Goal: Task Accomplishment & Management: Manage account settings

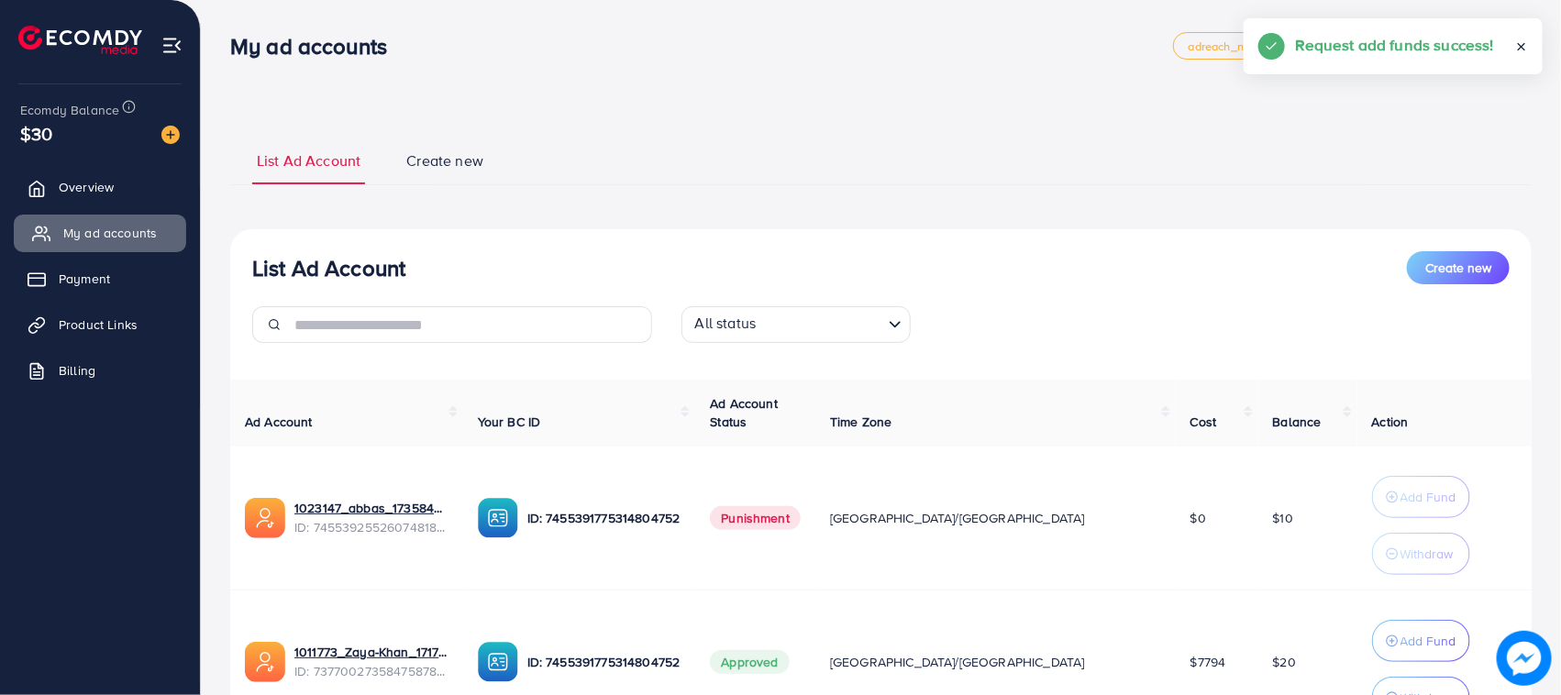
drag, startPoint x: 130, startPoint y: 197, endPoint x: 135, endPoint y: 227, distance: 30.6
click at [130, 194] on link "Overview" at bounding box center [100, 187] width 172 height 37
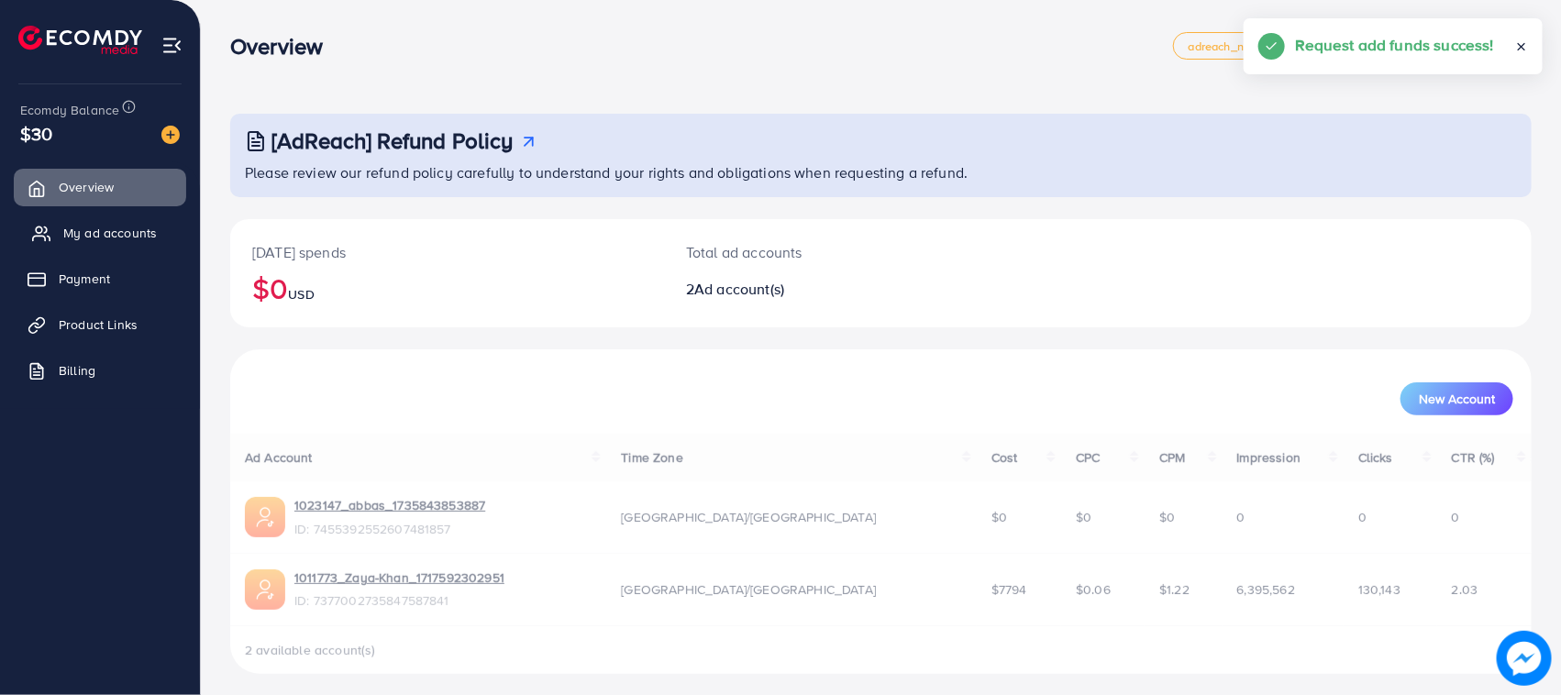
click at [135, 227] on span "My ad accounts" at bounding box center [110, 233] width 94 height 18
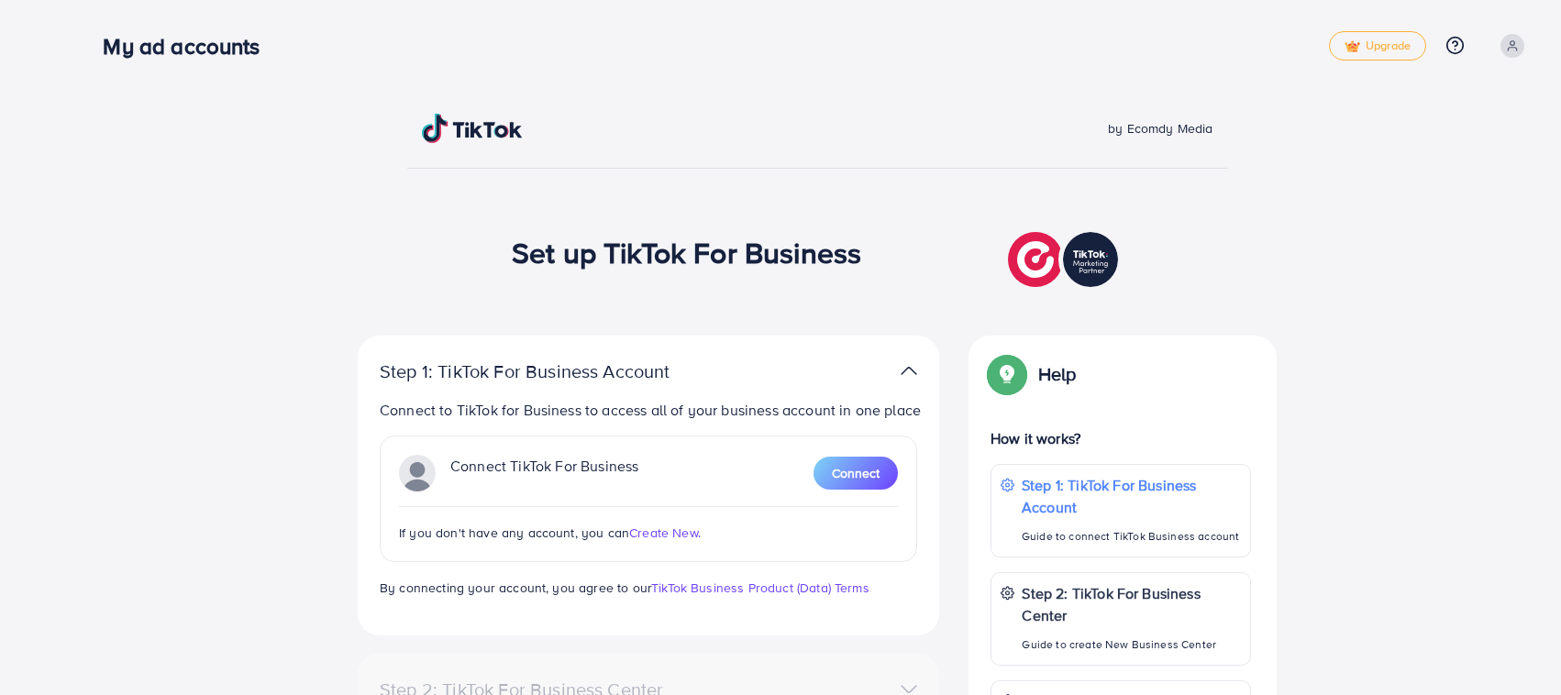
drag, startPoint x: 0, startPoint y: 0, endPoint x: 1288, endPoint y: 584, distance: 1414.7
click at [681, 285] on div "Set up TikTok For Business" at bounding box center [817, 259] width 611 height 64
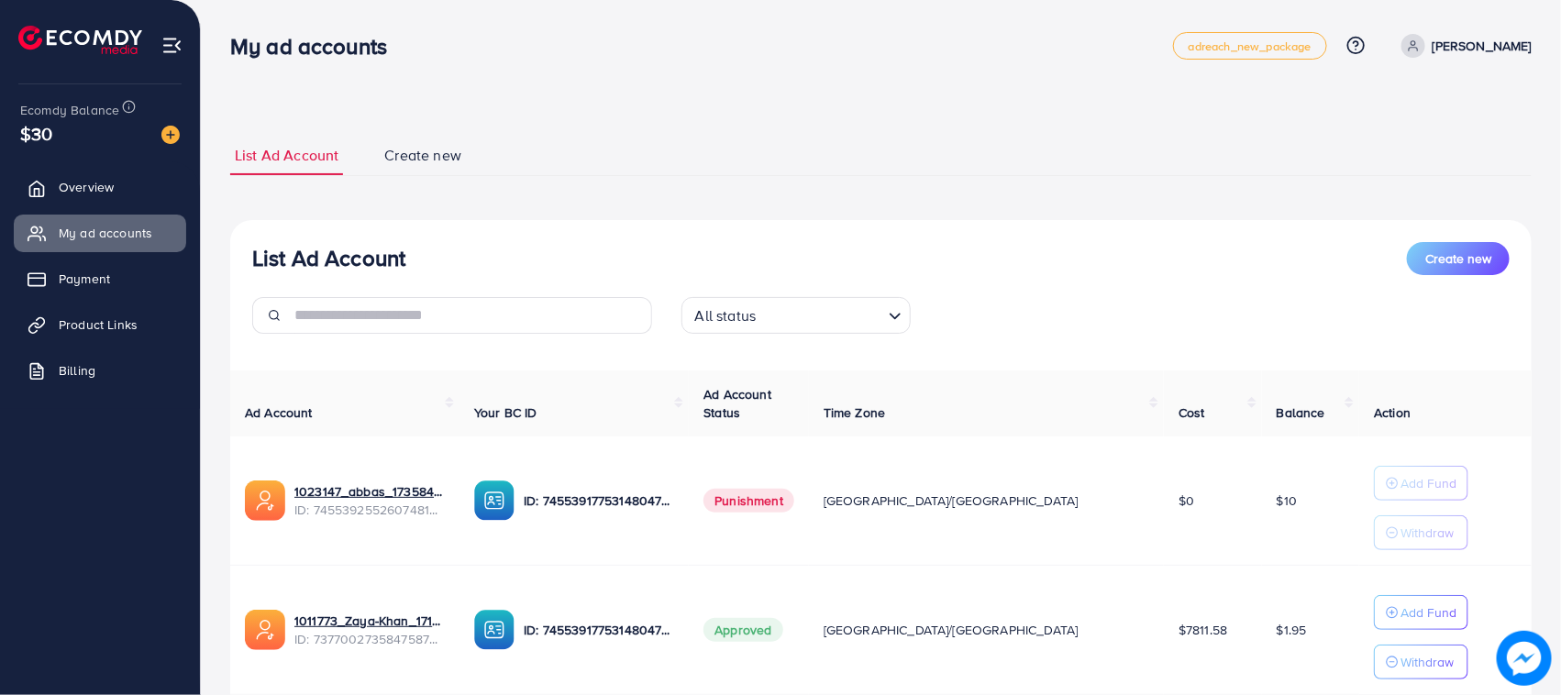
drag, startPoint x: 227, startPoint y: 241, endPoint x: 675, endPoint y: 267, distance: 449.2
click at [711, 289] on div "List Ad Account Create new All status Loading..." at bounding box center [880, 295] width 1301 height 106
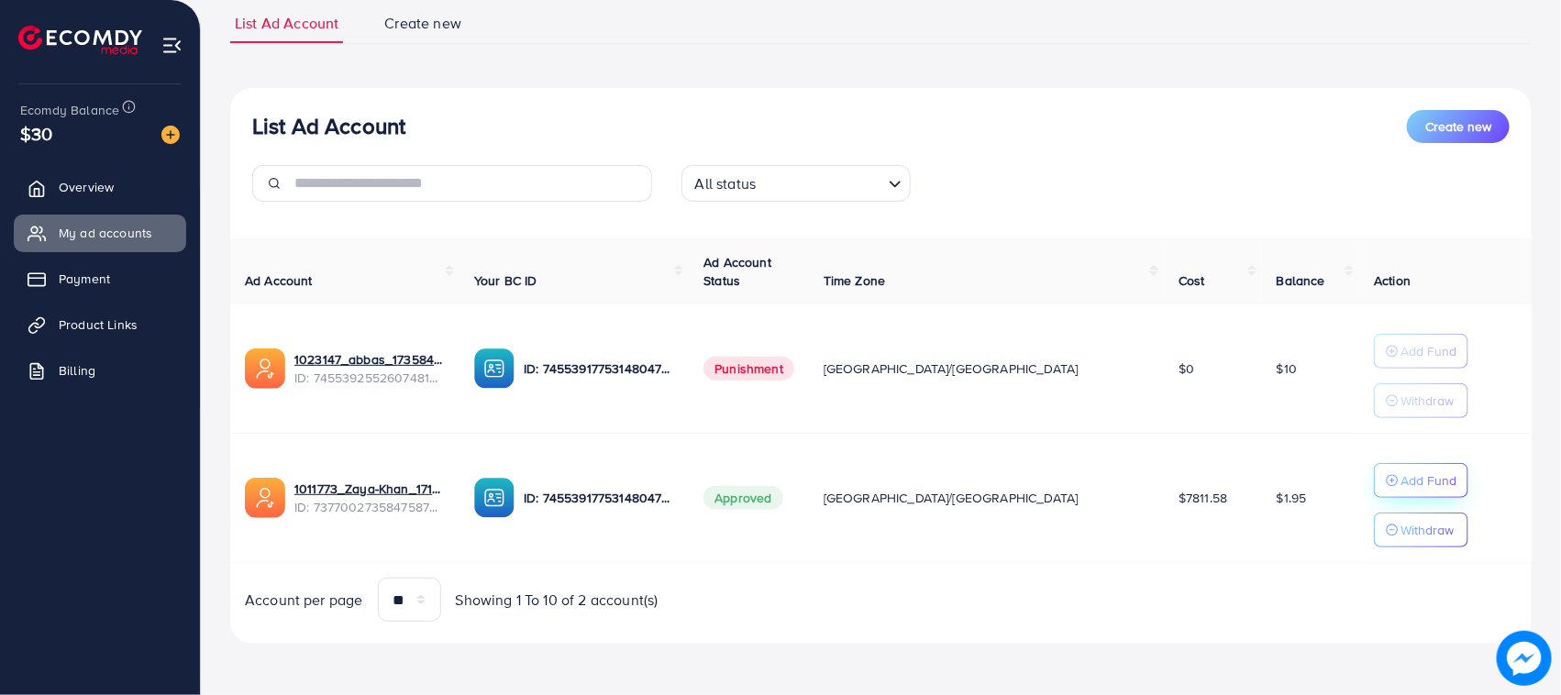
scroll to position [134, 0]
click at [1400, 470] on p "Add Fund" at bounding box center [1428, 481] width 56 height 22
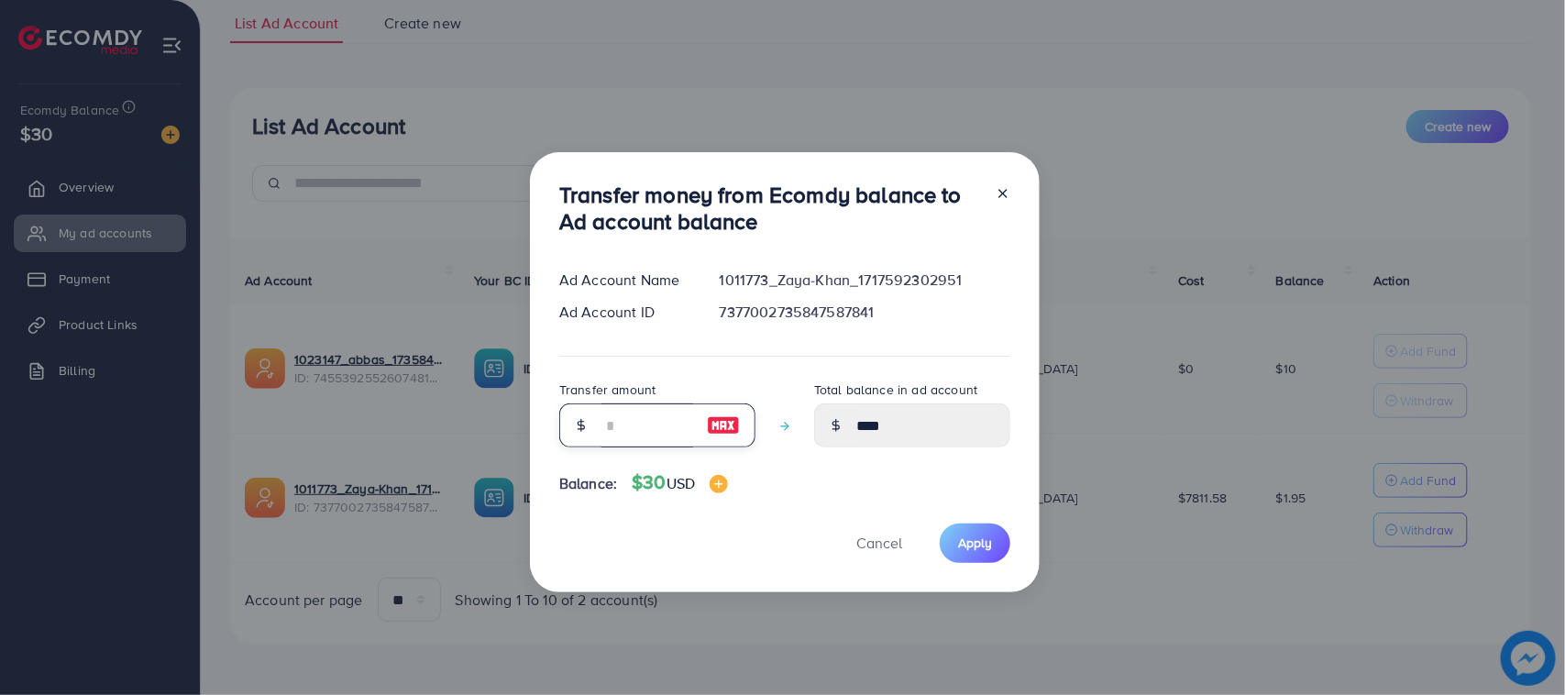
click at [662, 409] on input "number" at bounding box center [648, 426] width 92 height 44
type input "*"
type input "****"
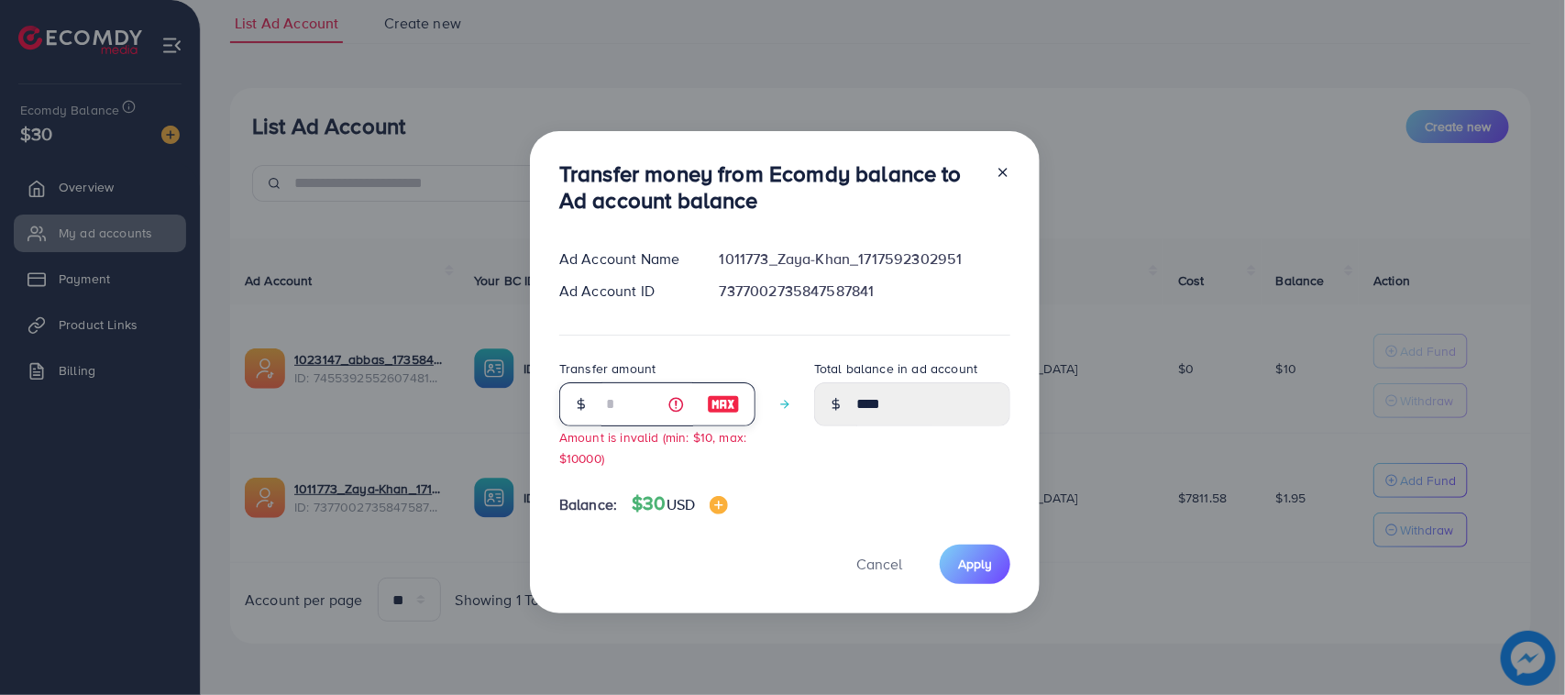
type input "**"
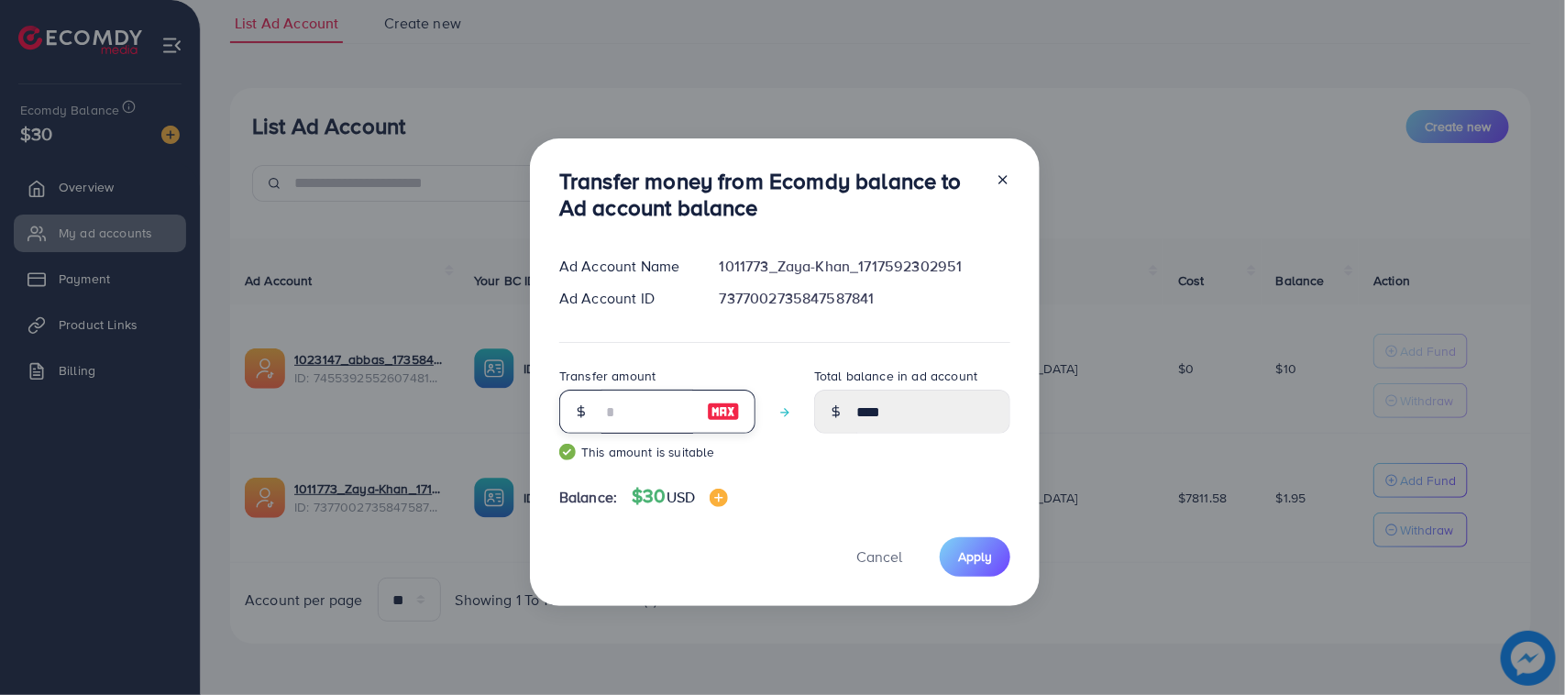
type input "*****"
type input "**"
click at [974, 553] on span "Apply" at bounding box center [975, 556] width 34 height 18
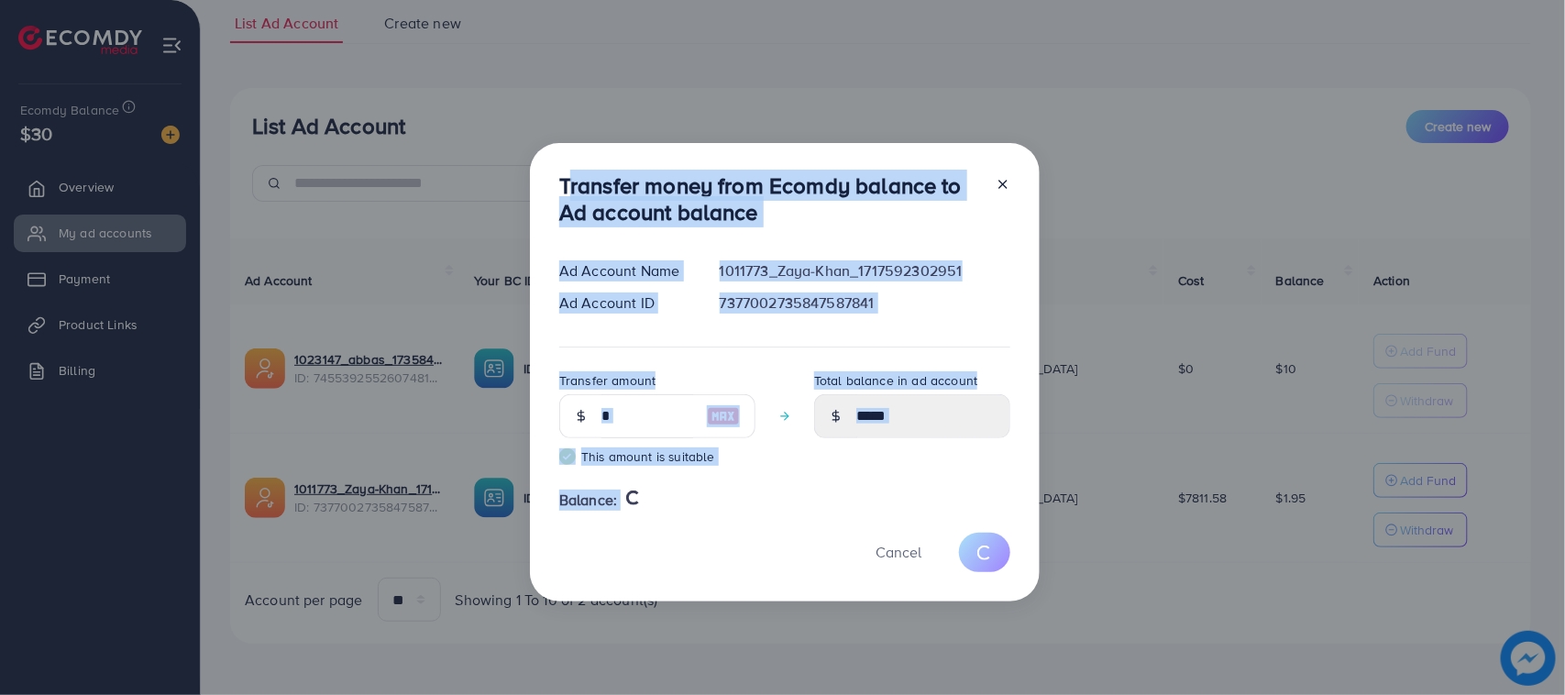
drag, startPoint x: 538, startPoint y: 212, endPoint x: 665, endPoint y: 541, distance: 352.7
click at [665, 541] on div "Transfer money from Ecomdy balance to Ad account balance Ad Account Name 101177…" at bounding box center [785, 372] width 510 height 459
click at [662, 539] on div "Cancel" at bounding box center [784, 552] width 451 height 39
type input "****"
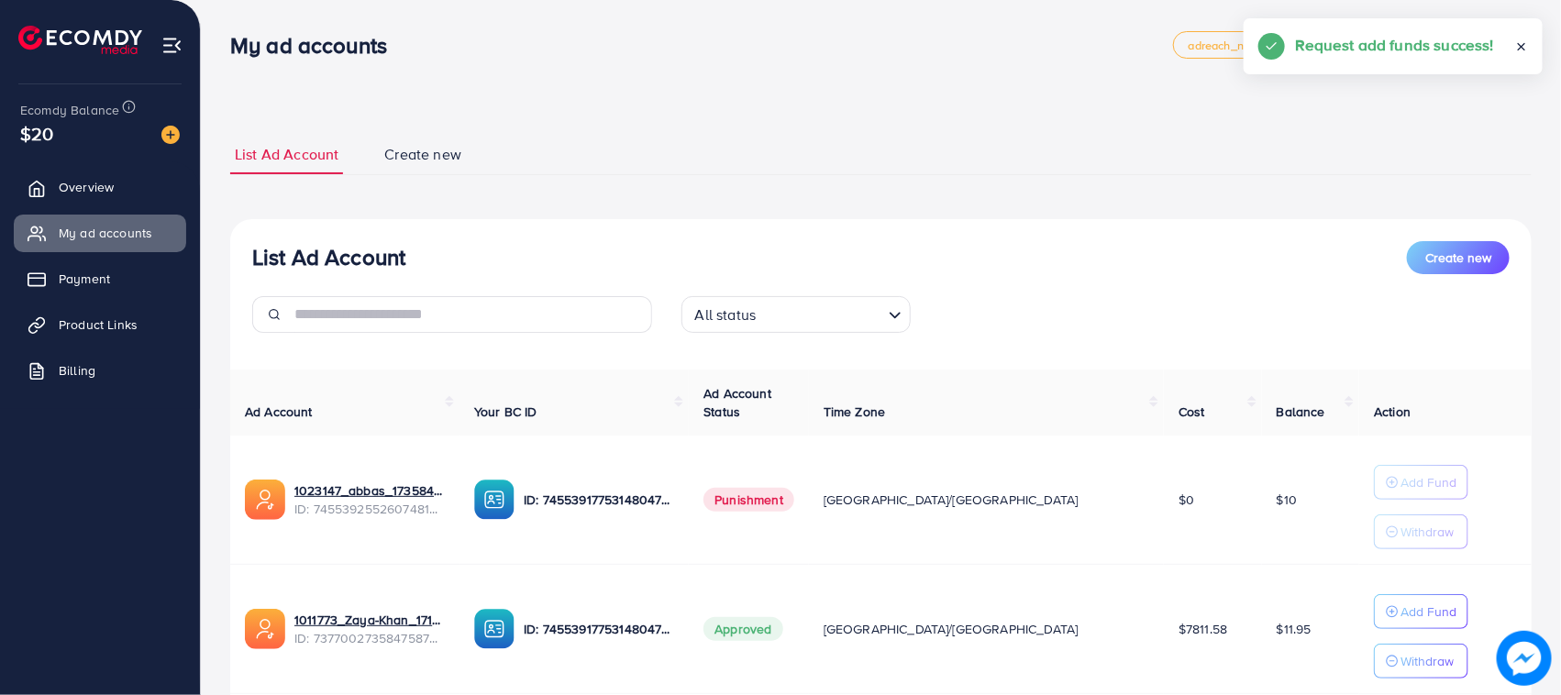
scroll to position [0, 0]
drag, startPoint x: 254, startPoint y: 50, endPoint x: 394, endPoint y: 240, distance: 236.1
click at [394, 240] on div "List Ad Account Create new List Ad Account Create new All status Loading... Ad …" at bounding box center [881, 413] width 1360 height 827
click at [402, 240] on div "List Ad Account Create new All status Loading... Ad Account Your BC ID Ad Accou…" at bounding box center [880, 498] width 1301 height 557
drag, startPoint x: 179, startPoint y: 151, endPoint x: 0, endPoint y: 41, distance: 210.0
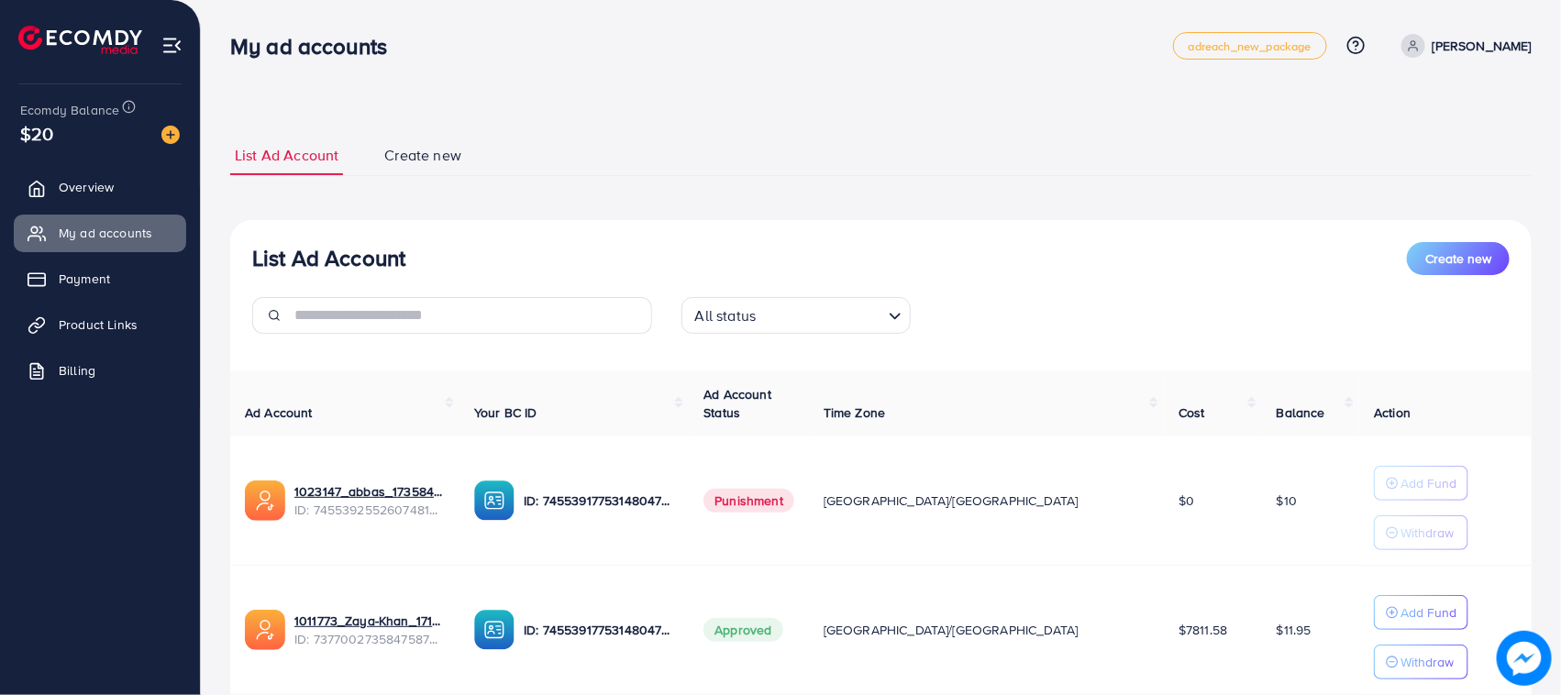
click at [0, 41] on div "My ad accounts adreach_new_package Help Center Contact Support Plans and Pricin…" at bounding box center [780, 413] width 1561 height 827
click at [0, 41] on div at bounding box center [100, 32] width 201 height 65
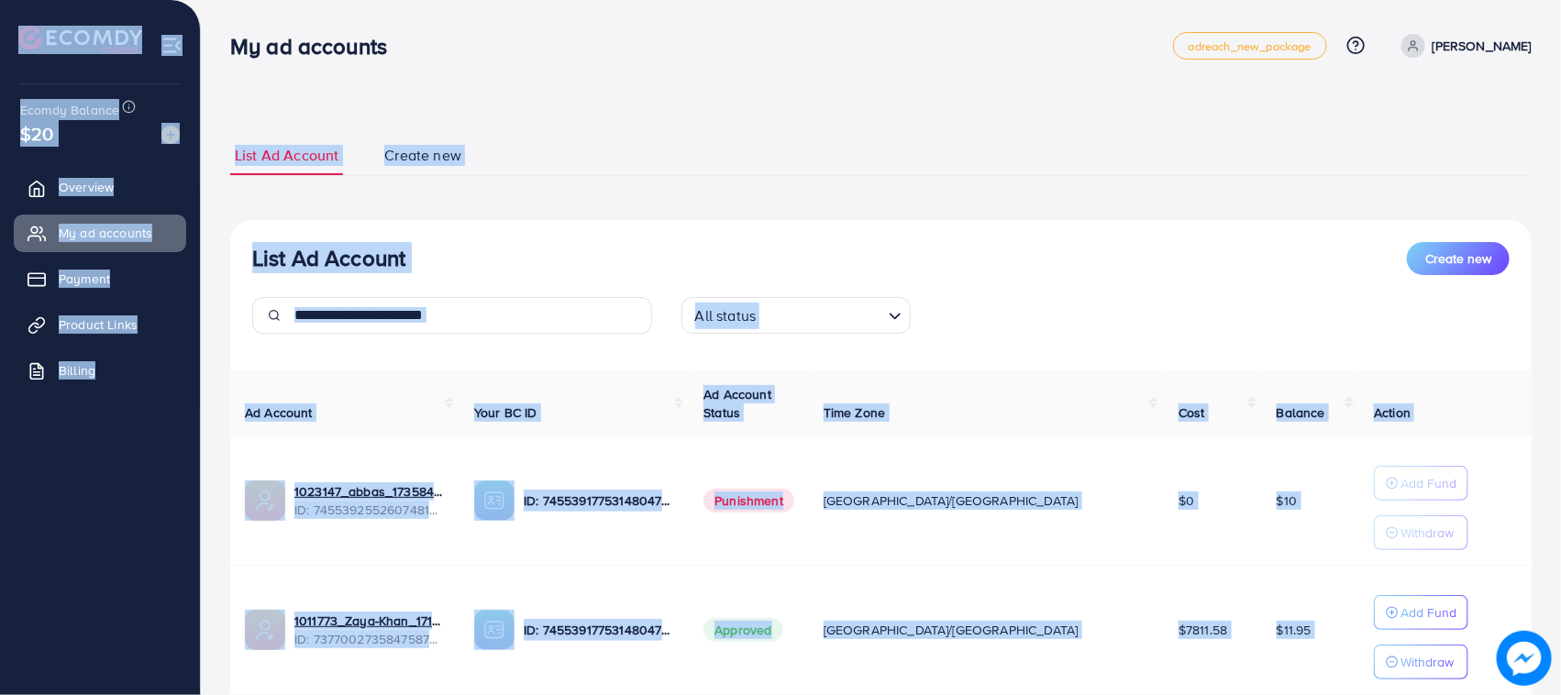
drag, startPoint x: 0, startPoint y: 41, endPoint x: 1327, endPoint y: 680, distance: 1472.9
click at [1327, 680] on div "My ad accounts adreach_new_package Help Center Contact Support Plans and Pricin…" at bounding box center [780, 413] width 1561 height 827
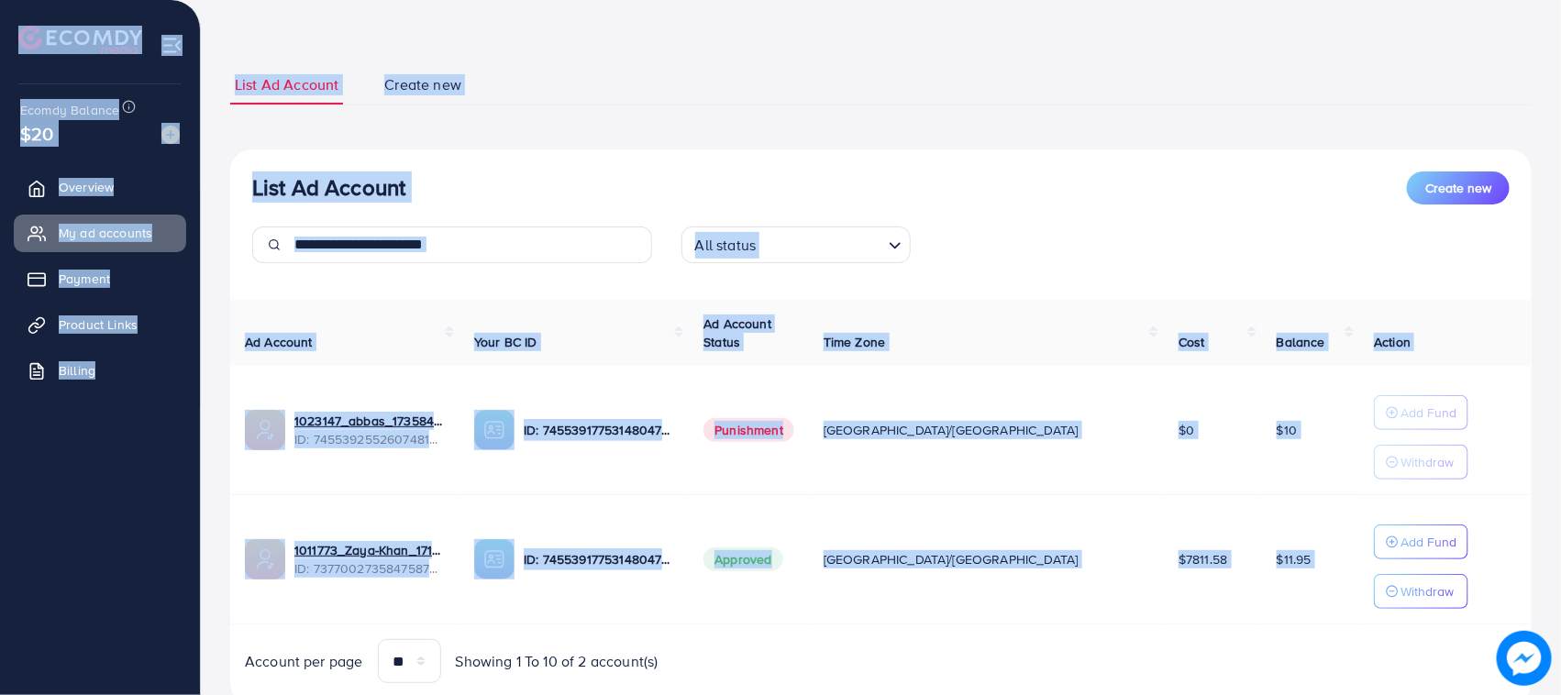
scroll to position [134, 0]
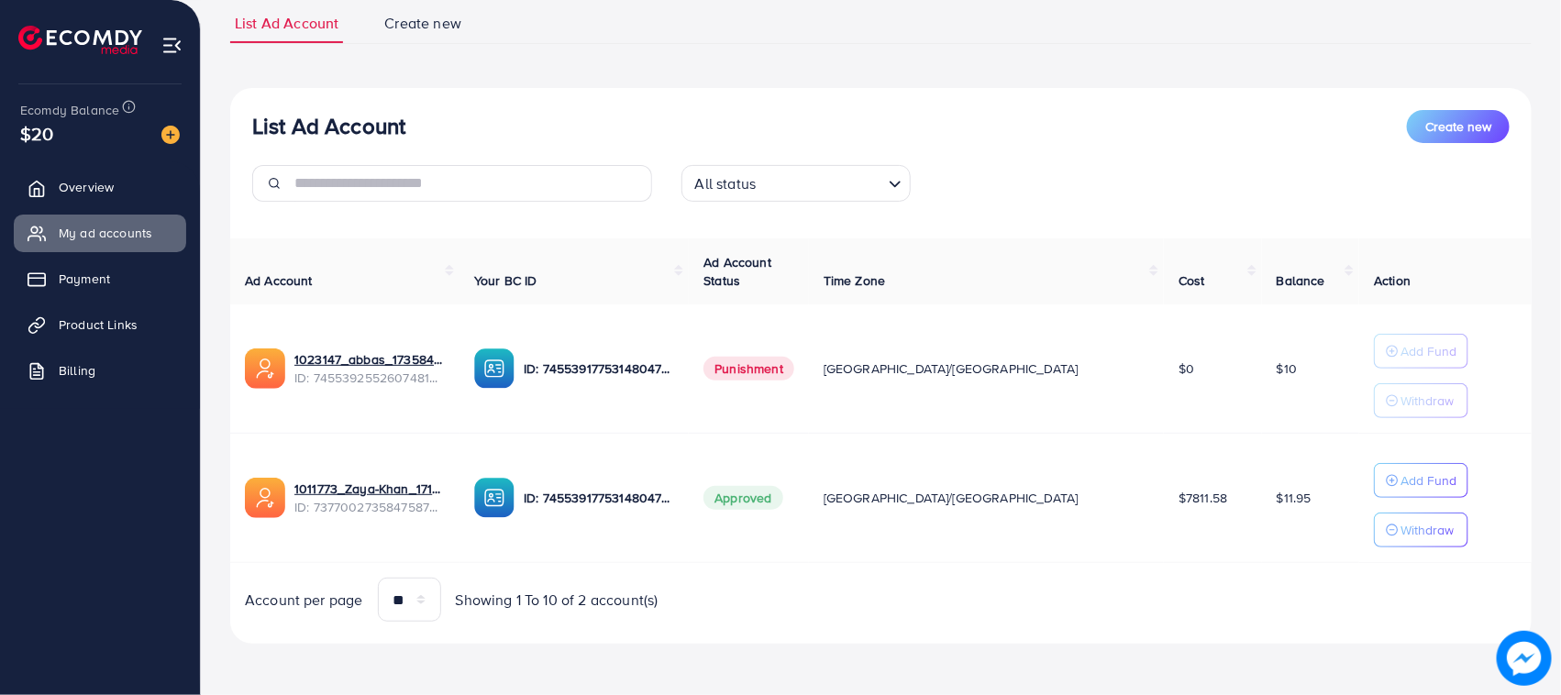
click at [1112, 581] on div "Account per page ** ** ** *** Showing 1 To 10 of 2 account(s)" at bounding box center [881, 600] width 1331 height 44
drag, startPoint x: 1254, startPoint y: 506, endPoint x: 244, endPoint y: 117, distance: 1082.0
click at [244, 117] on div "List Ad Account Create new All status Loading... Ad Account Your BC ID Ad Accou…" at bounding box center [880, 366] width 1301 height 557
click at [244, 117] on div "List Ad Account Create new All status Loading..." at bounding box center [880, 163] width 1301 height 106
drag, startPoint x: 244, startPoint y: 117, endPoint x: 1253, endPoint y: 507, distance: 1081.5
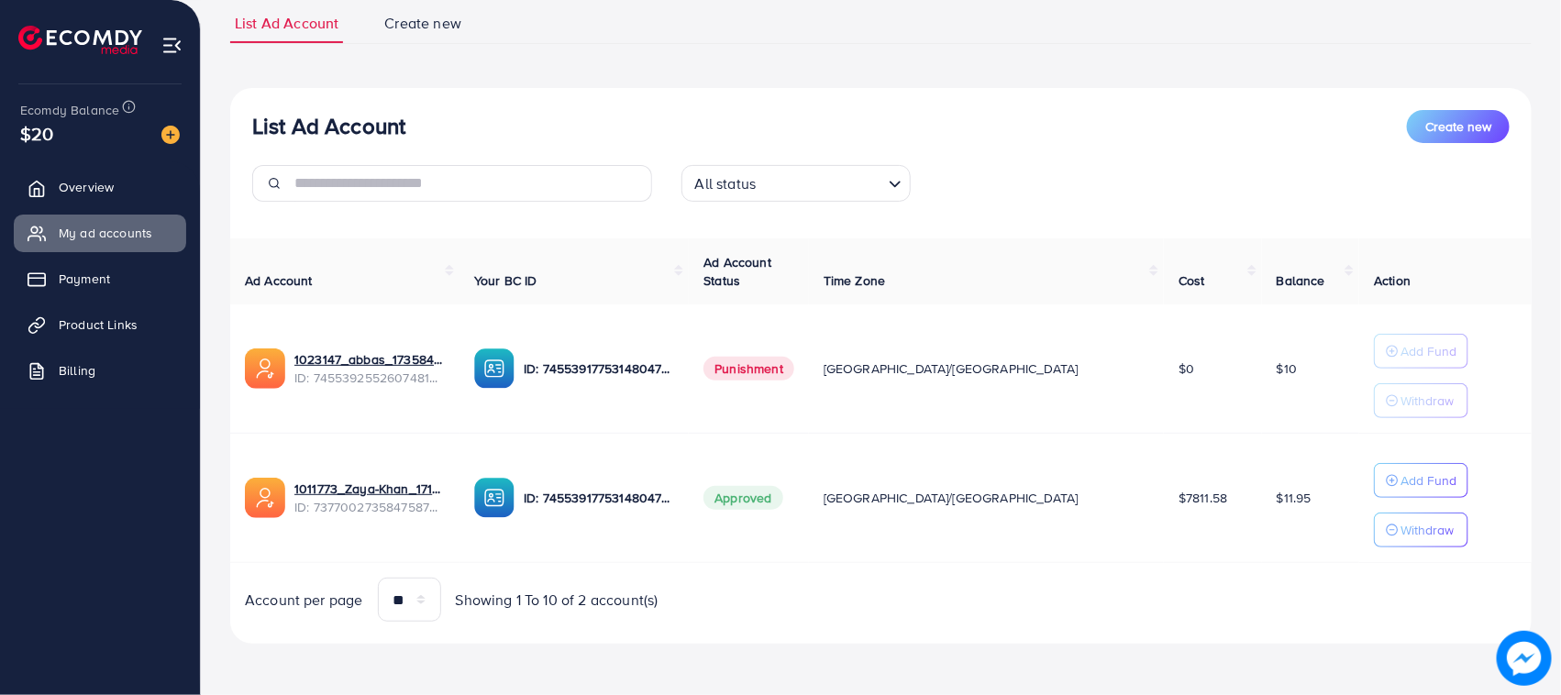
click at [1248, 507] on div "List Ad Account Create new All status Loading... Ad Account Your BC ID Ad Accou…" at bounding box center [880, 366] width 1301 height 557
click at [1262, 507] on td "$11.95" at bounding box center [1310, 498] width 97 height 129
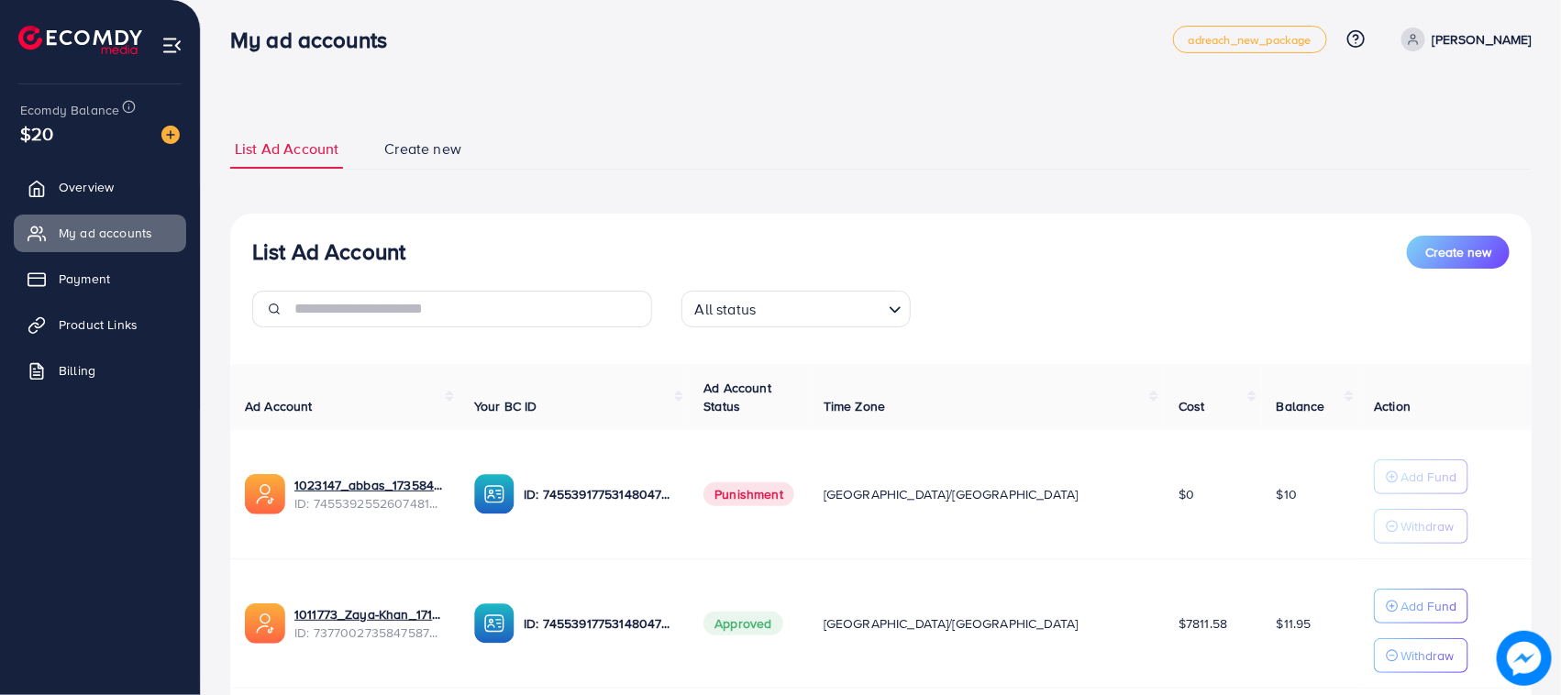
scroll to position [0, 0]
